Goal: Transaction & Acquisition: Obtain resource

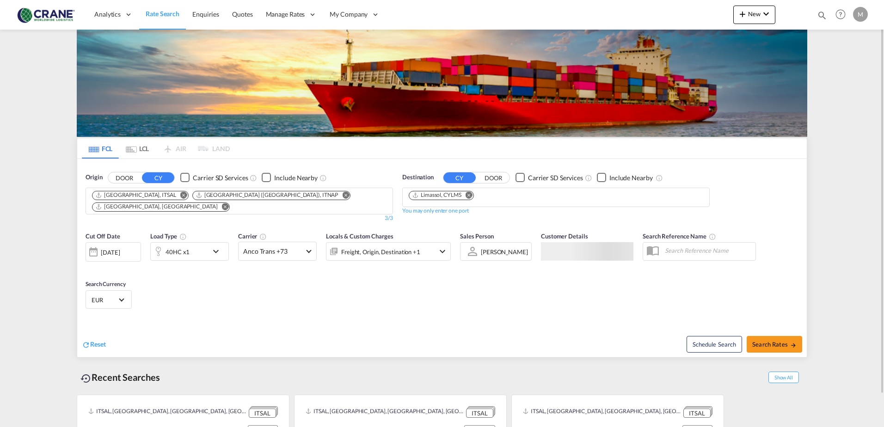
click at [187, 181] on div "Checkbox No Ink" at bounding box center [184, 177] width 9 height 9
click at [523, 177] on div "Checkbox No Ink" at bounding box center [520, 177] width 9 height 9
click at [473, 193] on md-icon "Remove" at bounding box center [469, 194] width 7 height 7
click at [458, 196] on input "Chips input." at bounding box center [453, 198] width 88 height 15
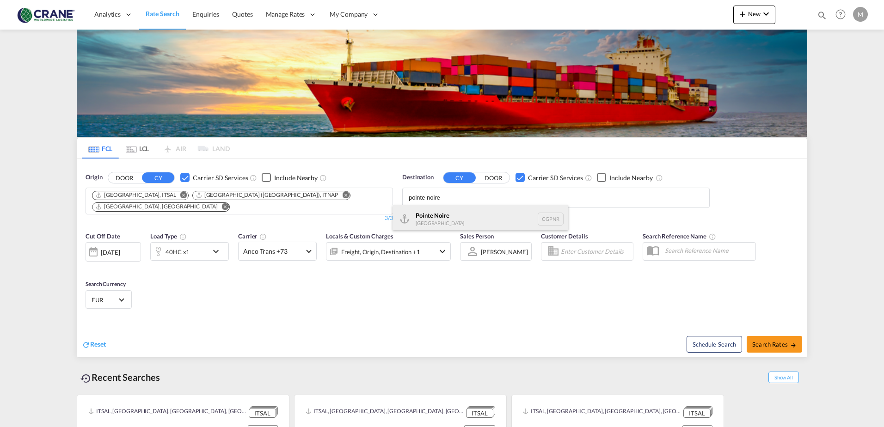
type input "pointe noire"
click at [424, 215] on div "[GEOGRAPHIC_DATA] CGPNR" at bounding box center [481, 219] width 176 height 28
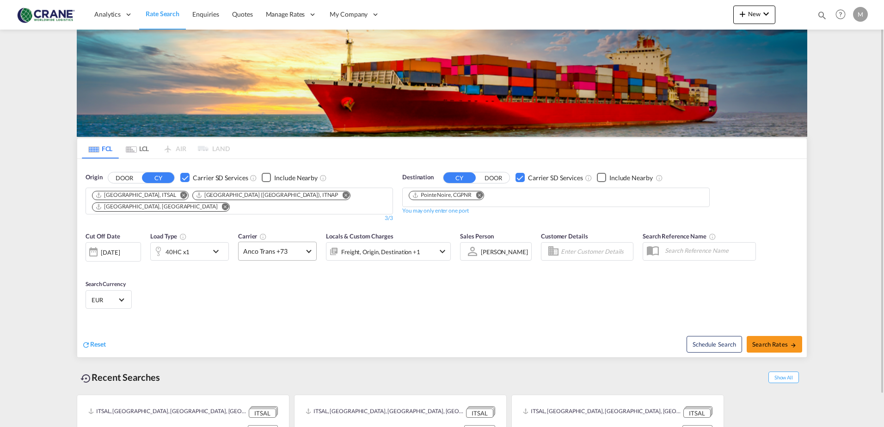
click at [308, 248] on span at bounding box center [308, 250] width 5 height 5
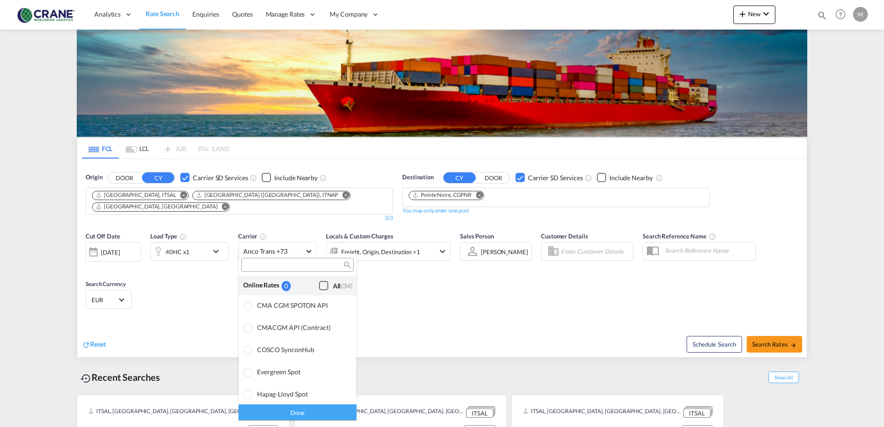
click at [319, 287] on div "Checkbox No Ink" at bounding box center [323, 285] width 9 height 9
click at [312, 412] on div "Done" at bounding box center [298, 412] width 118 height 16
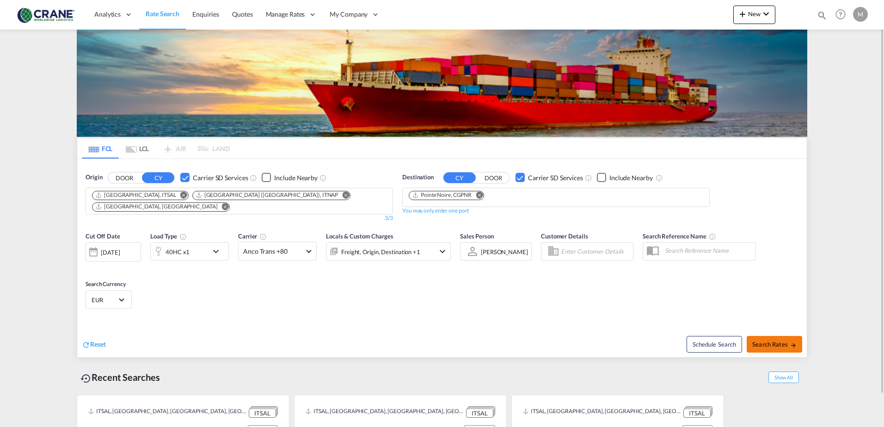
click at [762, 341] on span "Search Rates" at bounding box center [775, 344] width 44 height 7
type input "ITSAL,ITNAP,ITAOI to CGPNR / [DATE]"
